Goal: Information Seeking & Learning: Learn about a topic

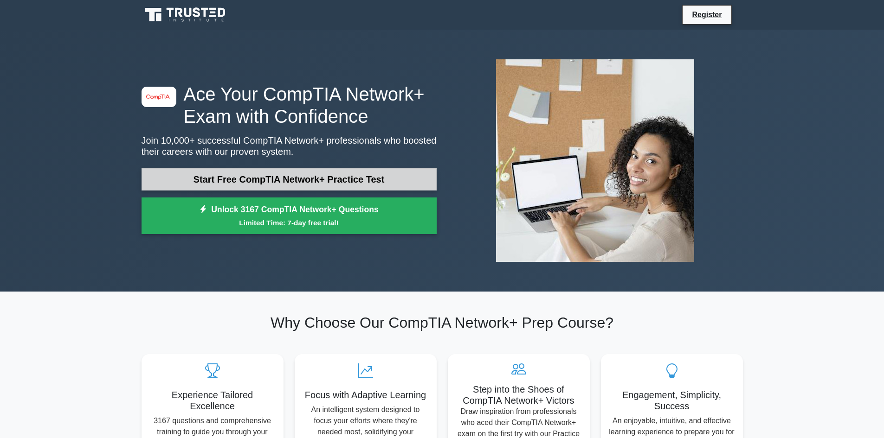
click at [281, 180] on link "Start Free CompTIA Network+ Practice Test" at bounding box center [288, 179] width 295 height 22
